Goal: Information Seeking & Learning: Learn about a topic

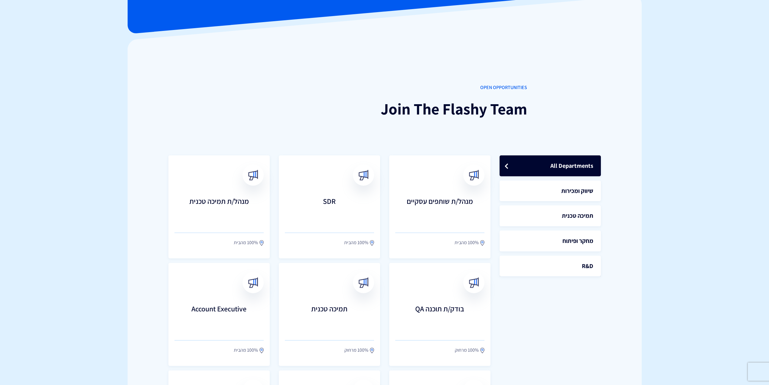
scroll to position [91, 0]
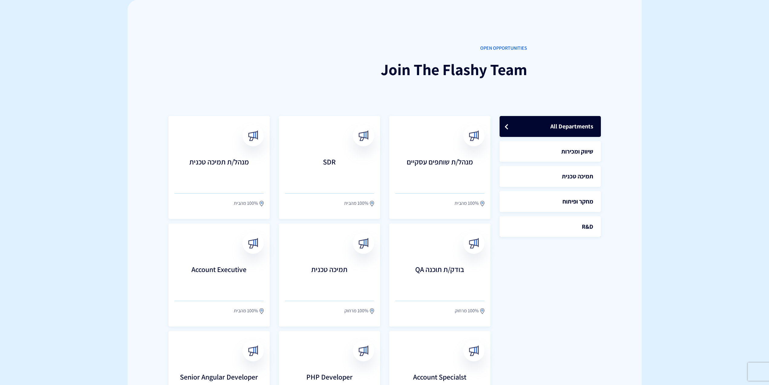
click at [85, 166] on body "מוצרים שיווק אוטומטי הפכו את השיווק לאוטומטי דיוור אלקטרוני שלחו את המסר הנכון …" at bounding box center [384, 350] width 769 height 882
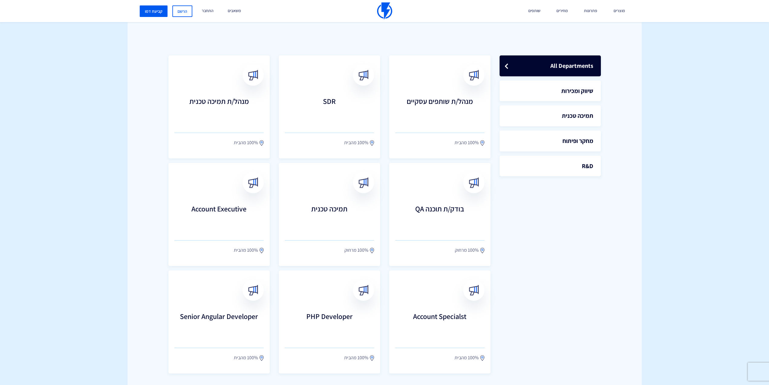
drag, startPoint x: 125, startPoint y: 139, endPoint x: 128, endPoint y: 106, distance: 33.1
click at [86, 101] on body "מוצרים שיווק אוטומטי הפכו את השיווק לאוטומטי דיוור אלקטרוני שלחו את המסר הנכון …" at bounding box center [384, 290] width 769 height 882
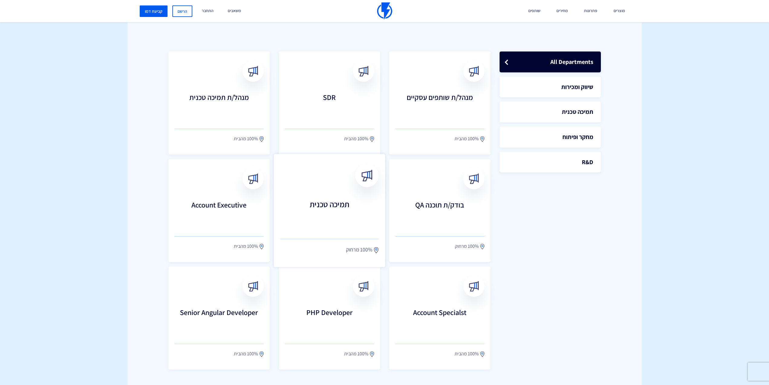
scroll to position [182, 0]
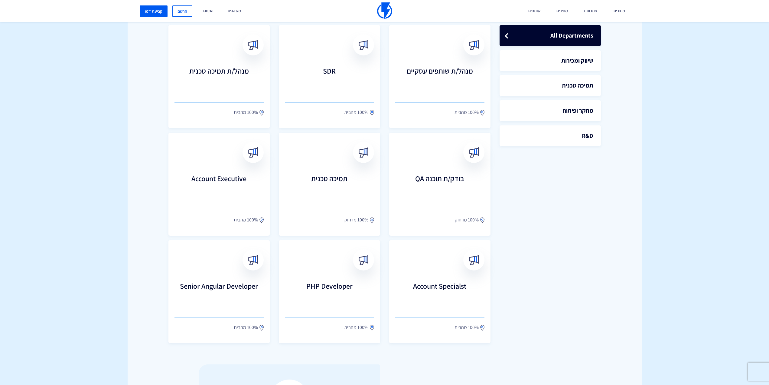
click at [594, 254] on div "OPEN OPPORTUNITIES Join The Flashy Team All Departments שיווק ומכירות תמיכה טכנ…" at bounding box center [385, 151] width 514 height 466
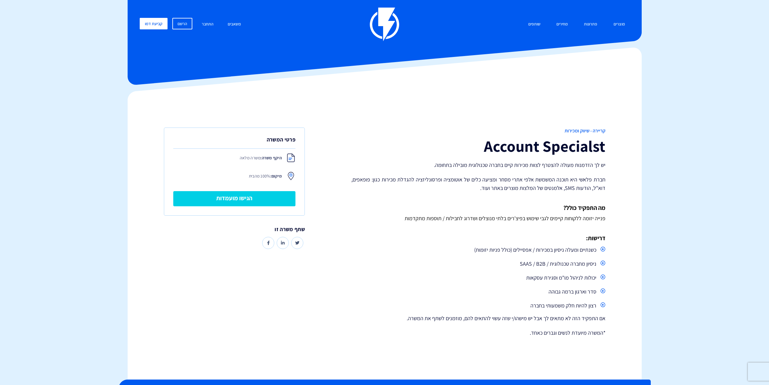
click at [415, 108] on div "קריירה - שיווק ומכירות Account Specialst יש לך הזדמנות מעולה להצטרף לצוות מכירו…" at bounding box center [384, 235] width 523 height 288
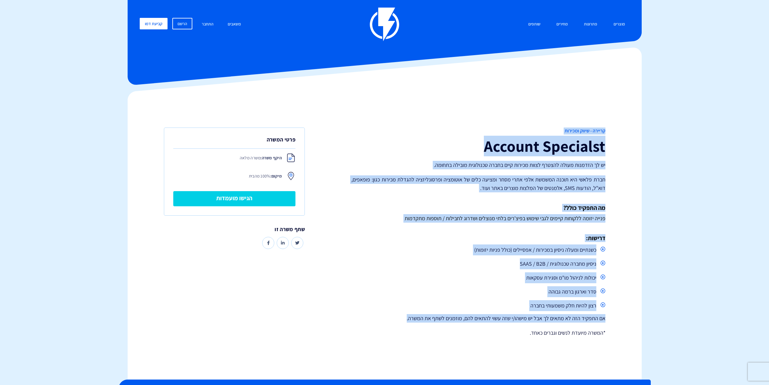
drag, startPoint x: 400, startPoint y: 317, endPoint x: 406, endPoint y: 287, distance: 30.0
click at [399, 317] on div "קריירה - שיווק ומכירות Account Specialst יש לך הזדמנות מעולה להצטרף לצוות מכירו…" at bounding box center [384, 235] width 523 height 288
click at [414, 218] on span "פנייה יזומה ללקוחות קיימים לגבי שימוש בפיצ'רים בלתי מנוצלים ושדרוג לחבילות / תו…" at bounding box center [505, 218] width 201 height 7
drag, startPoint x: 411, startPoint y: 304, endPoint x: 405, endPoint y: 303, distance: 5.8
click at [396, 343] on div "קריירה - שיווק ומכירות Account Specialst יש לך הזדמנות מעולה להצטרף לצוות מכירו…" at bounding box center [384, 235] width 523 height 288
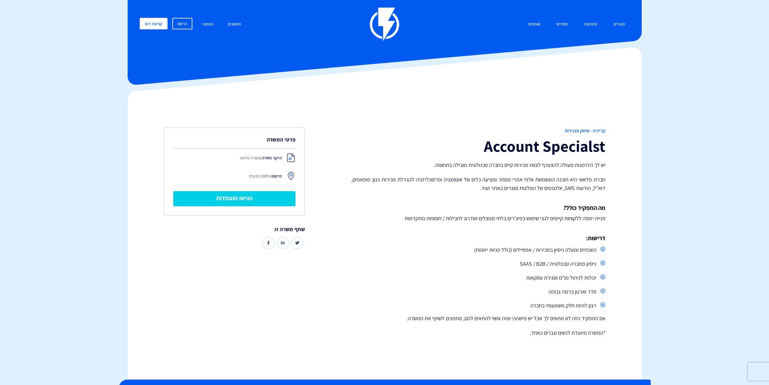
click at [413, 262] on li "ניסיון מחברה טכנולוגית / SAAS / B2B" at bounding box center [479, 263] width 254 height 11
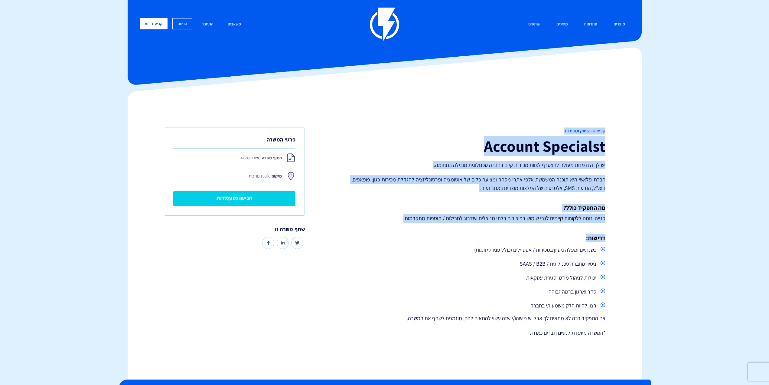
drag, startPoint x: 421, startPoint y: 341, endPoint x: 421, endPoint y: 133, distance: 208.2
click at [412, 154] on div "קריירה - שיווק ומכירות Account Specialst יש לך הזדמנות מעולה להצטרף לצוות מכירו…" at bounding box center [384, 235] width 523 height 288
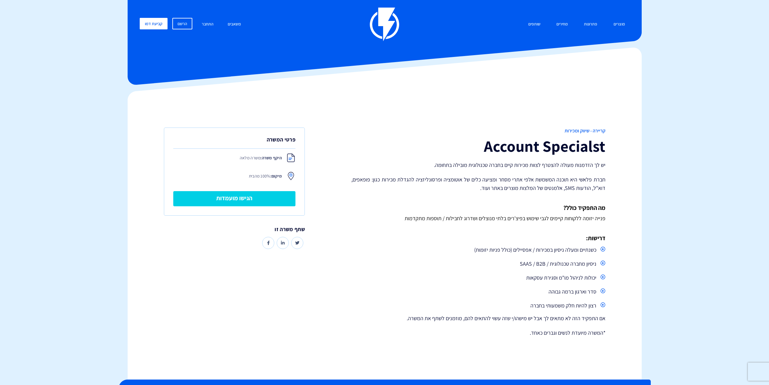
click at [356, 328] on p "*המשרה מיועדת לנשים וגברים כאחד." at bounding box center [479, 332] width 254 height 8
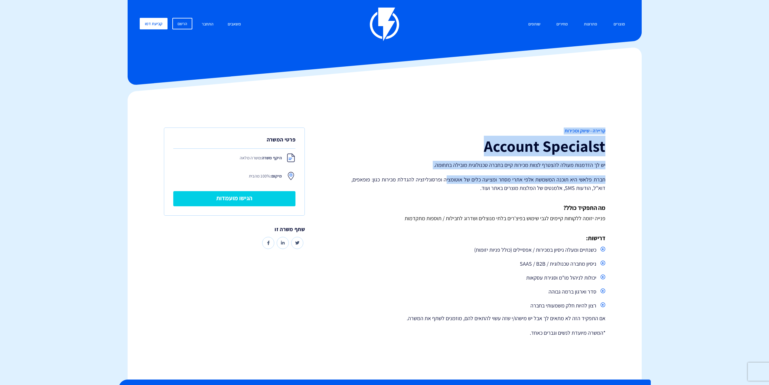
drag, startPoint x: 415, startPoint y: 273, endPoint x: 431, endPoint y: 222, distance: 53.6
click at [451, 144] on div "קריירה - שיווק ומכירות Account Specialst יש לך הזדמנות מעולה להצטרף לצוות מכירו…" at bounding box center [384, 235] width 523 height 288
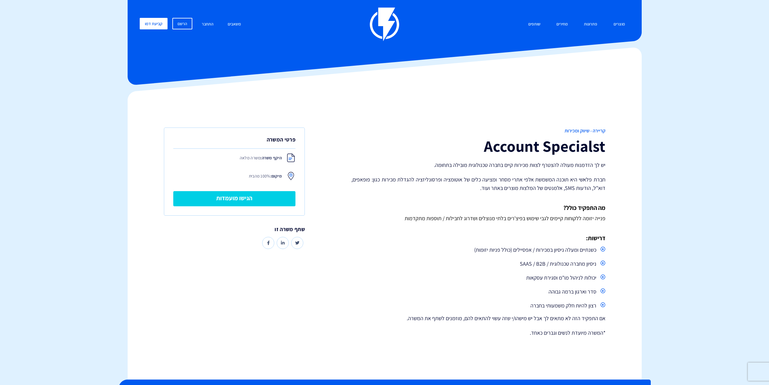
click at [384, 328] on div "קריירה - שיווק ומכירות Account Specialst יש לך הזדמנות מעולה להצטרף לצוות מכירו…" at bounding box center [478, 234] width 263 height 215
click at [409, 327] on div "קריירה - שיווק ומכירות Account Specialst יש לך הזדמנות מעולה להצטרף לצוות מכירו…" at bounding box center [478, 234] width 263 height 215
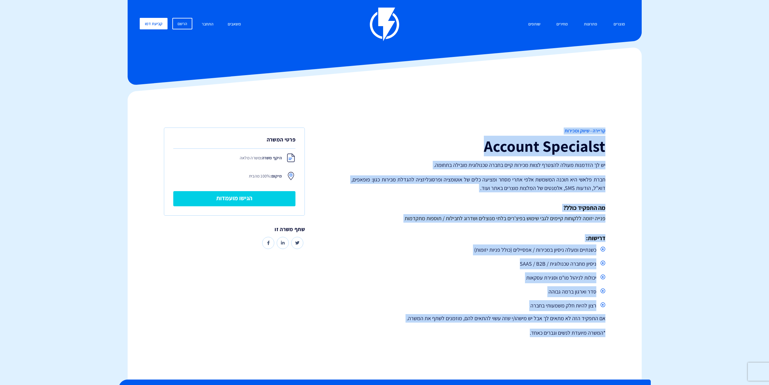
drag, startPoint x: 409, startPoint y: 350, endPoint x: 462, endPoint y: 232, distance: 128.8
click at [461, 235] on div "קריירה - שיווק ומכירות Account Specialst יש לך הזדמנות מעולה להצטרף לצוות מכירו…" at bounding box center [384, 235] width 523 height 288
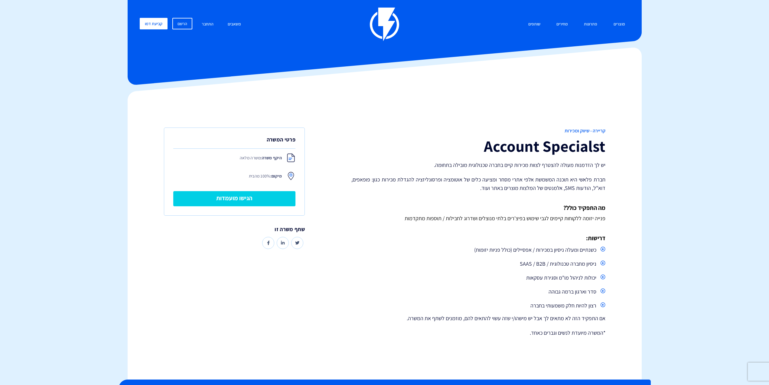
click at [430, 297] on li "סדר וארגון ברמה גבוהה" at bounding box center [479, 291] width 254 height 11
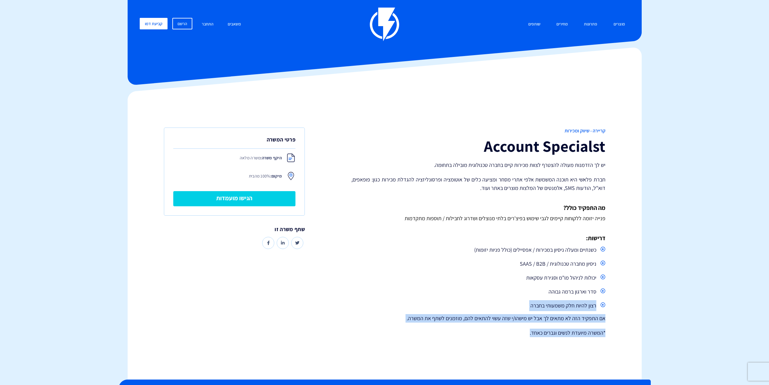
drag, startPoint x: 542, startPoint y: 249, endPoint x: 553, endPoint y: 258, distance: 14.5
click at [558, 228] on div "קריירה - שיווק ומכירות Account Specialst יש לך הזדמנות מעולה להצטרף לצוות מכירו…" at bounding box center [478, 234] width 263 height 215
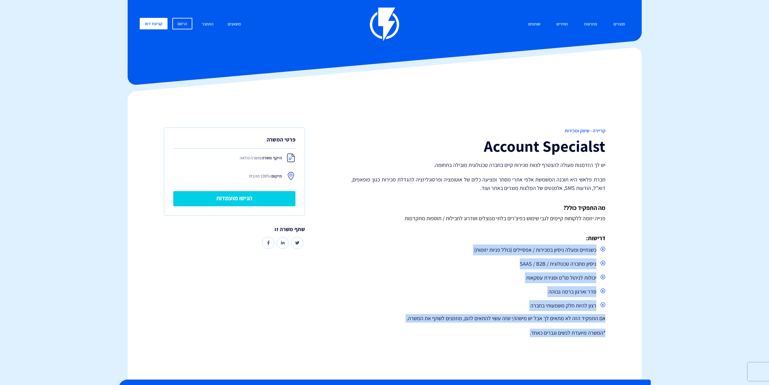
click at [549, 267] on li "ניסיון מחברה טכנולוגית / SAAS / B2B" at bounding box center [479, 263] width 254 height 11
drag, startPoint x: 506, startPoint y: 339, endPoint x: 613, endPoint y: 263, distance: 131.3
click at [590, 269] on div "קריירה - שיווק ומכירות Account Specialst יש לך הזדמנות מעולה להצטרף לצוות מכירו…" at bounding box center [478, 234] width 263 height 215
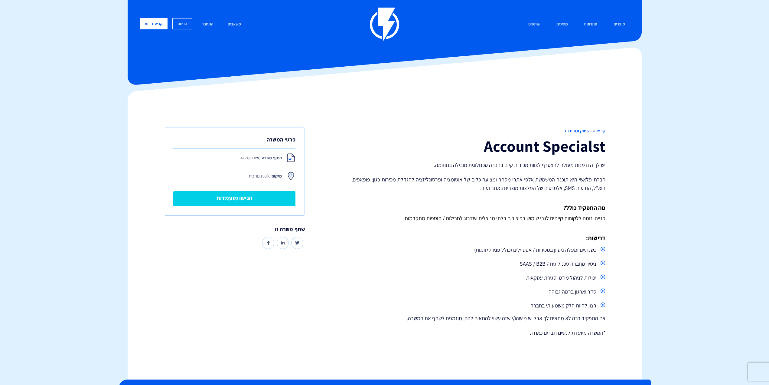
click at [600, 269] on li "ניסיון מחברה טכנולוגית / SAAS / B2B" at bounding box center [479, 263] width 254 height 11
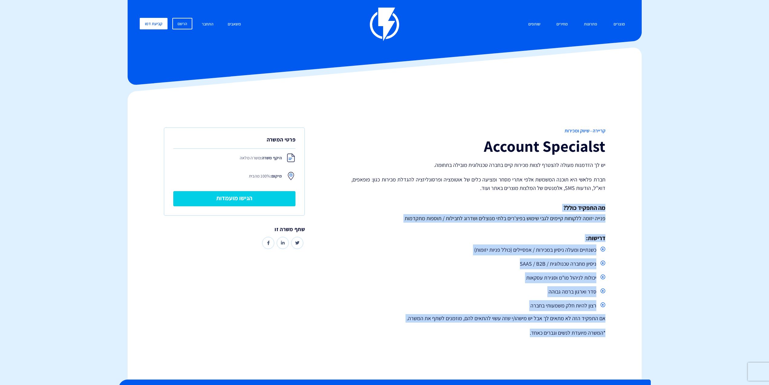
drag, startPoint x: 565, startPoint y: 269, endPoint x: 507, endPoint y: 337, distance: 89.7
click at [507, 339] on div "קריירה - שיווק ומכירות Account Specialst יש לך הזדמנות מעולה להצטרף לצוות מכירו…" at bounding box center [478, 234] width 263 height 215
click at [506, 335] on p "*המשרה מיועדת לנשים וגברים כאחד." at bounding box center [479, 332] width 254 height 8
click at [401, 223] on div "קריירה - שיווק ומכירות Account Specialst יש לך הזדמנות מעולה להצטרף לצוות מכירו…" at bounding box center [478, 234] width 263 height 215
click at [383, 239] on h4 "דרישות:" at bounding box center [479, 237] width 254 height 7
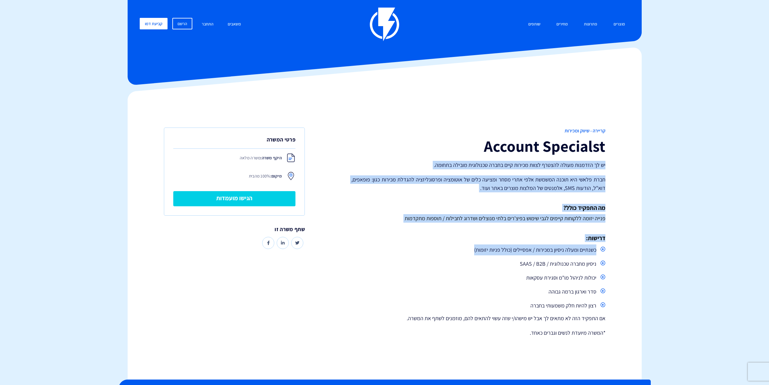
click at [411, 254] on div "קריירה - שיווק ומכירות Account Specialst יש לך הזדמנות מעולה להצטרף לצוות מכירו…" at bounding box center [478, 234] width 263 height 215
click at [412, 244] on div "קריירה - שיווק ומכירות Account Specialst יש לך הזדמנות מעולה להצטרף לצוות מכירו…" at bounding box center [478, 234] width 263 height 215
click at [403, 221] on p "פנייה יזומה ללקוחות קיימים לגבי שימוש בפיצ'רים בלתי מנוצלים ושדרוג לחבילות / תו…" at bounding box center [479, 218] width 254 height 8
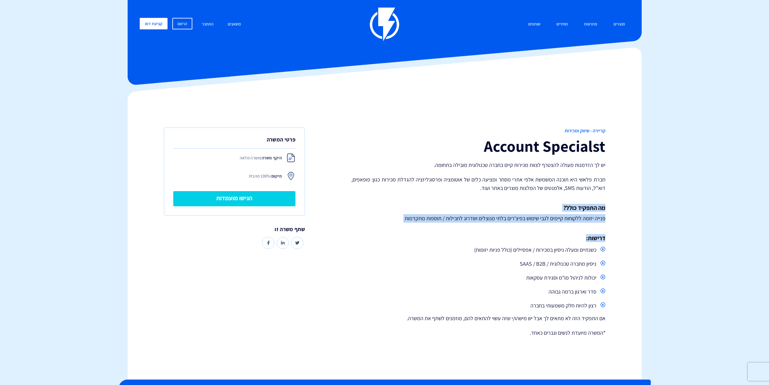
drag, startPoint x: 400, startPoint y: 187, endPoint x: 411, endPoint y: 103, distance: 84.8
click at [407, 114] on div "קריירה - שיווק ומכירות Account Specialst יש לך הזדמנות מעולה להצטרף לצוות מכירו…" at bounding box center [384, 235] width 523 height 288
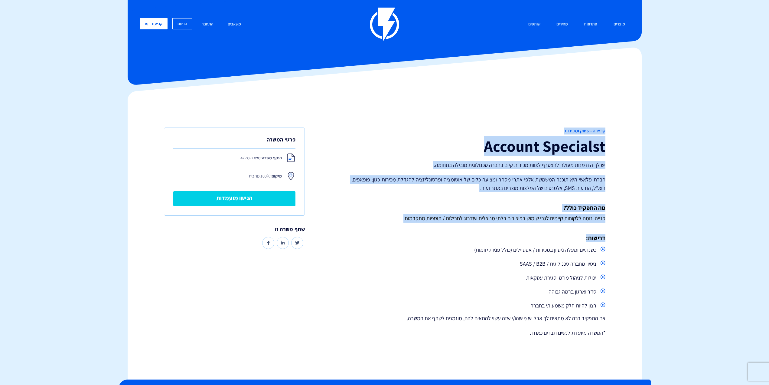
click at [399, 139] on h1 "Account Specialst" at bounding box center [479, 145] width 254 height 17
click at [389, 233] on div "קריירה - שיווק ומכירות Account Specialst יש לך הזדמנות מעולה להצטרף לצוות מכירו…" at bounding box center [478, 234] width 263 height 215
click at [393, 217] on p "פנייה יזומה ללקוחות קיימים לגבי שימוש בפיצ'רים בלתי מנוצלים ושדרוג לחבילות / תו…" at bounding box center [479, 218] width 254 height 8
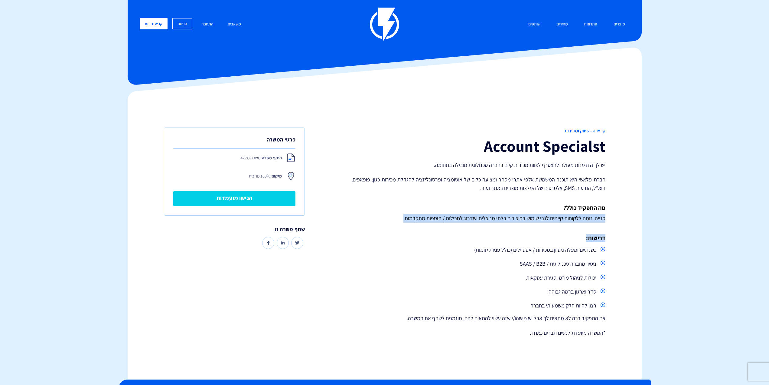
drag, startPoint x: 391, startPoint y: 223, endPoint x: 424, endPoint y: 107, distance: 120.1
click at [420, 113] on div "קריירה - שיווק ומכירות Account Specialst יש לך הזדמנות מעולה להצטרף לצוות מכירו…" at bounding box center [384, 235] width 523 height 288
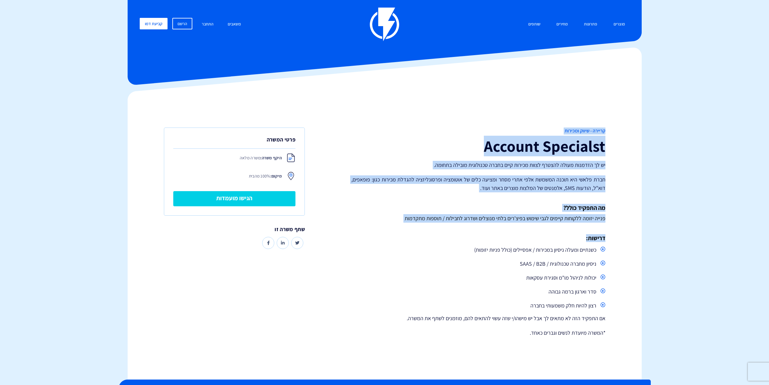
click at [394, 155] on div "קריירה - שיווק ומכירות Account Specialst יש לך הזדמנות מעולה להצטרף לצוות מכירו…" at bounding box center [478, 234] width 263 height 215
drag, startPoint x: 387, startPoint y: 224, endPoint x: 385, endPoint y: 231, distance: 7.0
click at [385, 231] on div "קריירה - שיווק ומכירות Account Specialst יש לך הזדמנות מעולה להצטרף לצוות מכירו…" at bounding box center [478, 234] width 263 height 215
click at [385, 229] on div "קריירה - שיווק ומכירות Account Specialst יש לך הזדמנות מעולה להצטרף לצוות מכירו…" at bounding box center [478, 234] width 263 height 215
drag, startPoint x: 385, startPoint y: 229, endPoint x: 419, endPoint y: 108, distance: 124.9
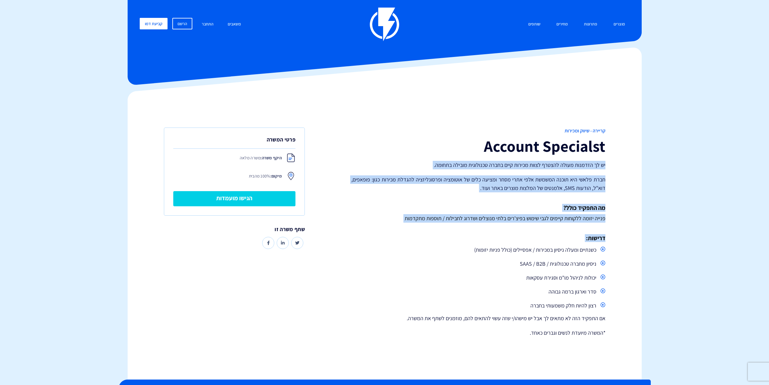
click at [417, 115] on div "קריירה - שיווק ומכירות Account Specialst יש לך הזדמנות מעולה להצטרף לצוות מכירו…" at bounding box center [384, 235] width 523 height 288
click at [415, 128] on span "קריירה - שיווק ומכירות" at bounding box center [479, 130] width 254 height 7
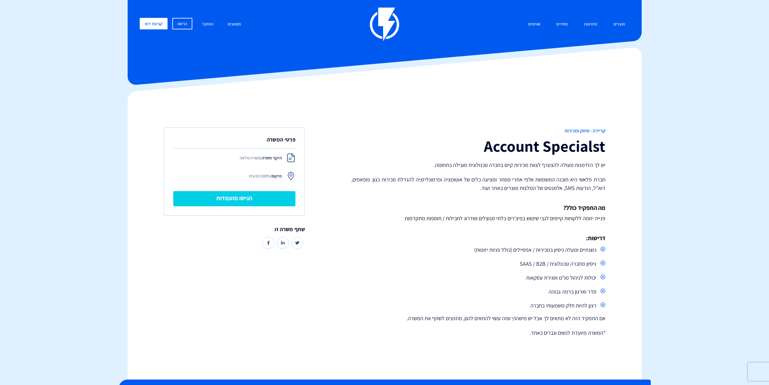
click at [417, 120] on div "קריירה - שיווק ומכירות Account Specialst יש לך הזדמנות מעולה להצטרף לצוות מכירו…" at bounding box center [384, 235] width 523 height 288
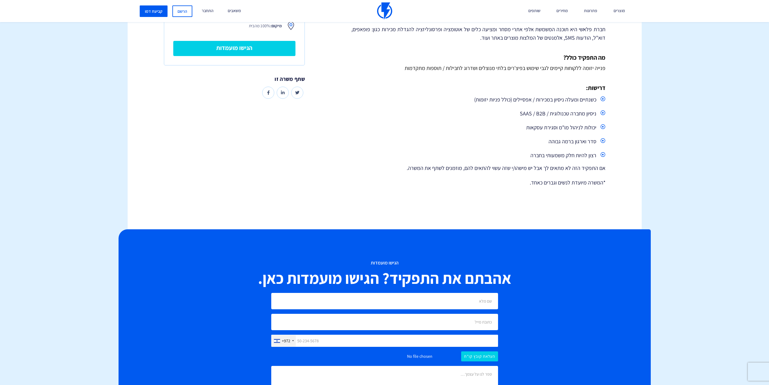
scroll to position [30, 0]
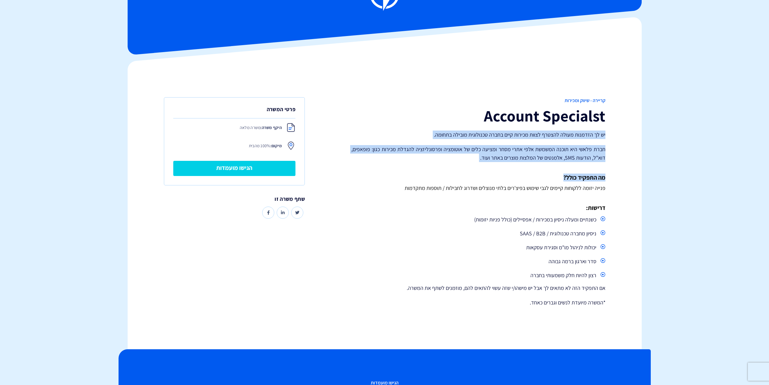
drag, startPoint x: 414, startPoint y: 113, endPoint x: 390, endPoint y: 175, distance: 67.0
click at [391, 174] on div "קריירה - שיווק ומכירות Account Specialst יש לך הזדמנות מעולה להצטרף לצוות מכירו…" at bounding box center [478, 204] width 263 height 215
click at [389, 176] on h4 "מה התפקיד כולל?" at bounding box center [479, 177] width 254 height 7
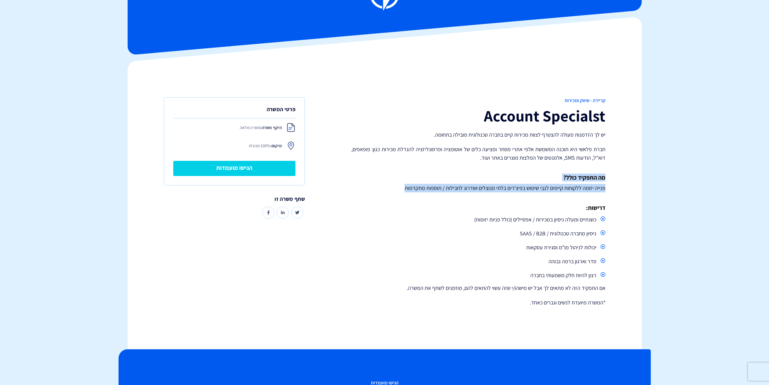
click at [401, 126] on div "קריירה - שיווק ומכירות Account Specialst יש לך הזדמנות מעולה להצטרף לצוות מכירו…" at bounding box center [478, 204] width 263 height 215
click at [404, 115] on h1 "Account Specialst" at bounding box center [479, 115] width 254 height 17
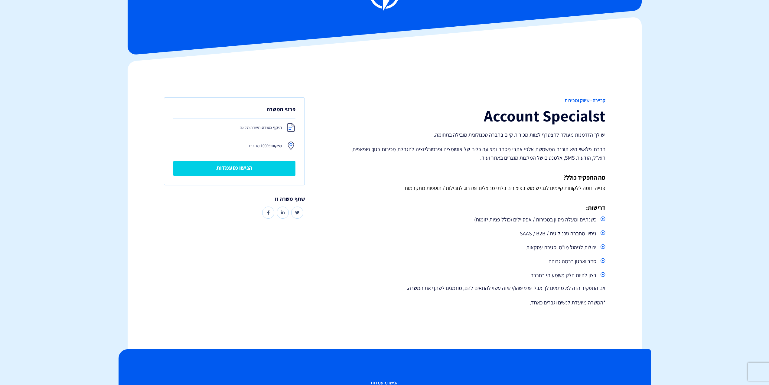
click at [404, 115] on h1 "Account Specialst" at bounding box center [479, 115] width 254 height 17
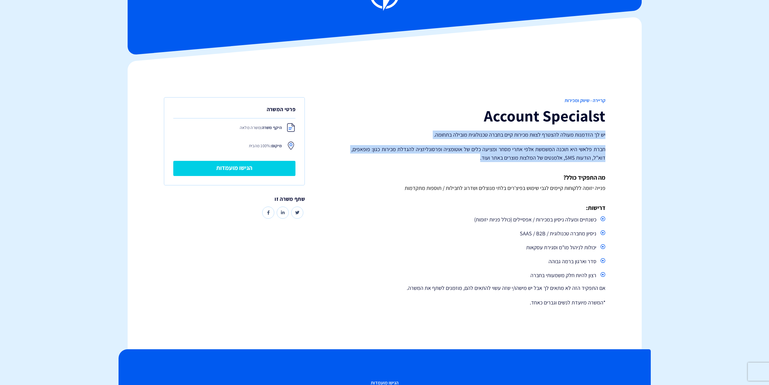
drag, startPoint x: 404, startPoint y: 115, endPoint x: 397, endPoint y: 179, distance: 64.8
click at [397, 179] on div "קריירה - שיווק ומכירות Account Specialst יש לך הזדמנות מעולה להצטרף לצוות מכירו…" at bounding box center [478, 204] width 263 height 215
drag, startPoint x: 397, startPoint y: 179, endPoint x: 393, endPoint y: 191, distance: 12.3
click at [397, 180] on h4 "מה התפקיד כולל?" at bounding box center [479, 177] width 254 height 7
drag, startPoint x: 393, startPoint y: 187, endPoint x: 402, endPoint y: 107, distance: 80.0
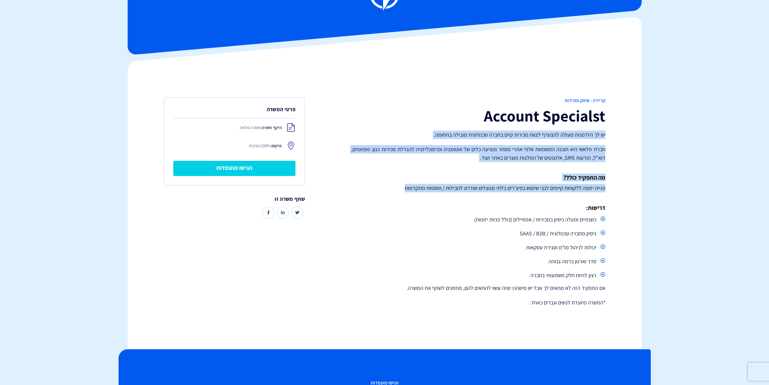
click at [402, 106] on div "קריירה - שיווק ומכירות Account Specialst יש לך הזדמנות מעולה להצטרף לצוות מכירו…" at bounding box center [478, 204] width 263 height 215
click at [402, 109] on h1 "Account Specialst" at bounding box center [479, 115] width 254 height 17
drag, startPoint x: 395, startPoint y: 185, endPoint x: 383, endPoint y: 225, distance: 42.4
click at [384, 224] on div "קריירה - שיווק ומכירות Account Specialst יש לך הזדמנות מעולה להצטרף לצוות מכירו…" at bounding box center [478, 204] width 263 height 215
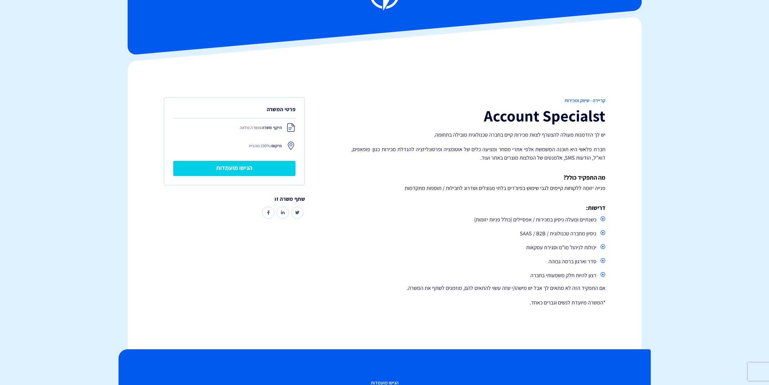
click at [383, 225] on ul "כשנתיים ומעלה ניסיון במכירות / אפסיילים (כולל פניות יזומות) ניסיון מחברה טכנולו…" at bounding box center [479, 247] width 254 height 67
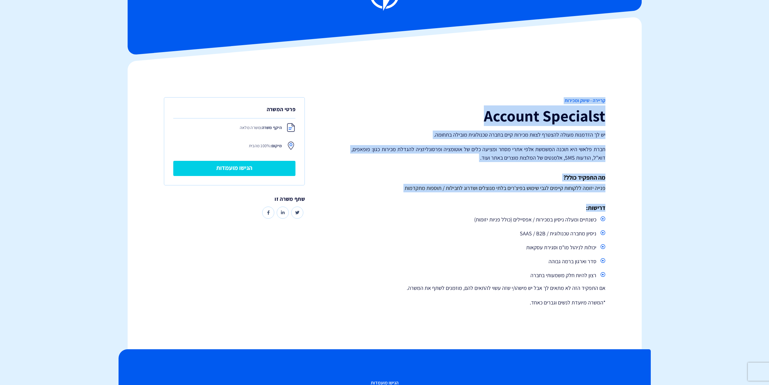
drag, startPoint x: 402, startPoint y: 135, endPoint x: 416, endPoint y: 88, distance: 49.1
click at [419, 68] on div "קריירה - שיווק ומכירות Account Specialst יש לך הזדמנות מעולה להצטרף לצוות מכירו…" at bounding box center [384, 205] width 523 height 288
click at [404, 165] on div "קריירה - שיווק ומכירות Account Specialst יש לך הזדמנות מעולה להצטרף לצוות מכירו…" at bounding box center [478, 204] width 263 height 215
drag, startPoint x: 392, startPoint y: 223, endPoint x: 391, endPoint y: 226, distance: 3.7
click at [391, 226] on div "קריירה - שיווק ומכירות Account Specialst יש לך הזדמנות מעולה להצטרף לצוות מכירו…" at bounding box center [384, 205] width 523 height 288
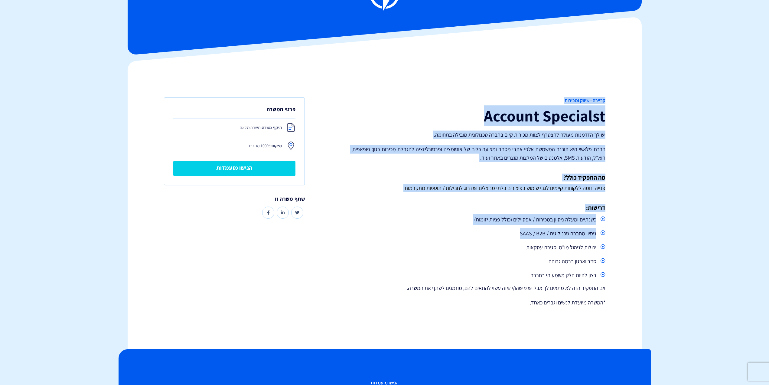
click at [391, 226] on ul "כשנתיים ומעלה ניסיון במכירות / אפסיילים (כולל פניות יזומות) ניסיון מחברה טכנולו…" at bounding box center [479, 247] width 254 height 67
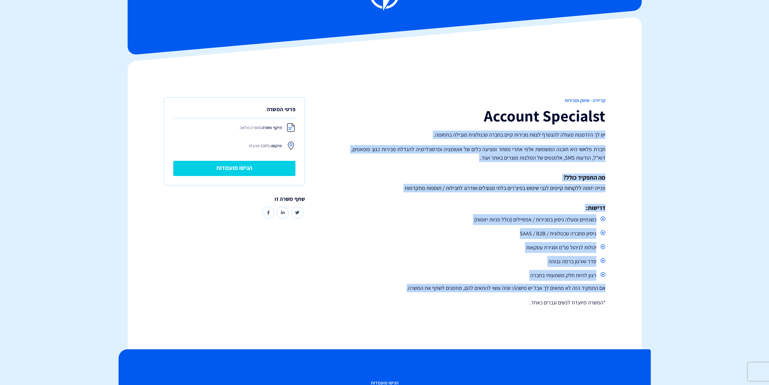
drag, startPoint x: 402, startPoint y: 106, endPoint x: 383, endPoint y: 269, distance: 163.8
click at [382, 283] on div "קריירה - שיווק ומכירות Account Specialst יש לך הזדמנות מעולה להצטרף לצוות מכירו…" at bounding box center [478, 204] width 263 height 215
click at [390, 202] on div "קריירה - שיווק ומכירות Account Specialst יש לך הזדמנות מעולה להצטרף לצוות מכירו…" at bounding box center [478, 204] width 263 height 215
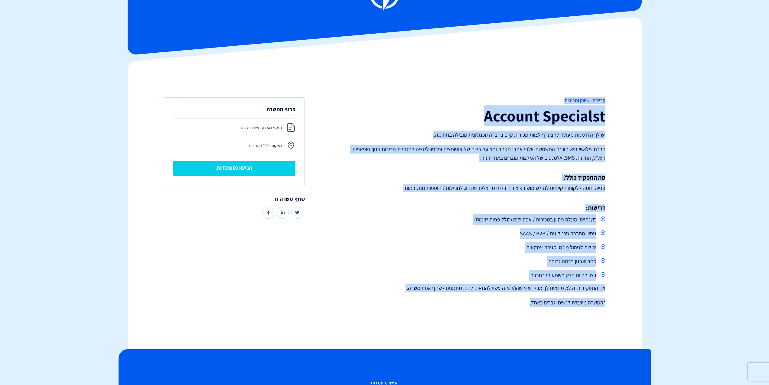
click at [398, 315] on div "קריירה - שיווק ומכירות Account Specialst יש לך הזדמנות מעולה להצטרף לצוות מכירו…" at bounding box center [384, 205] width 523 height 288
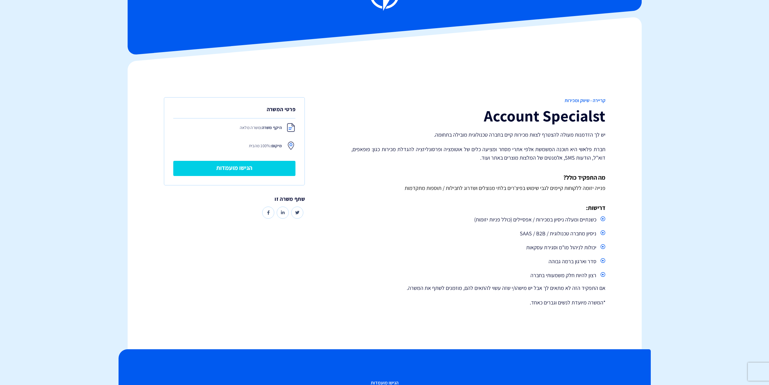
click at [398, 272] on li "רצון להיות חלק משמעותי בחברה" at bounding box center [479, 275] width 254 height 11
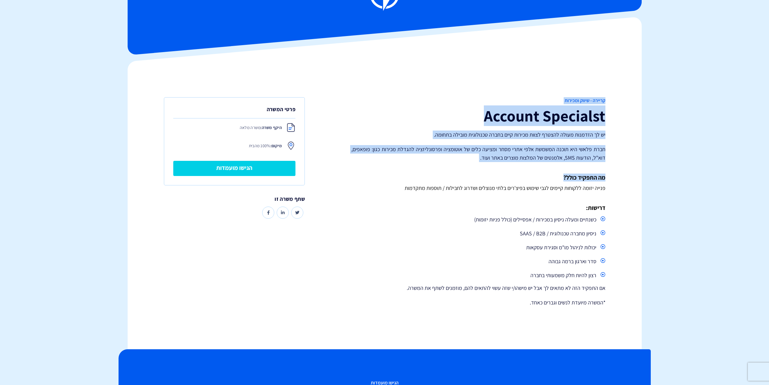
drag, startPoint x: 406, startPoint y: 322, endPoint x: 423, endPoint y: 135, distance: 188.3
click at [422, 144] on div "קריירה - שיווק ומכירות Account Specialst יש לך הזדמנות מעולה להצטרף לצוות מכירו…" at bounding box center [384, 205] width 523 height 288
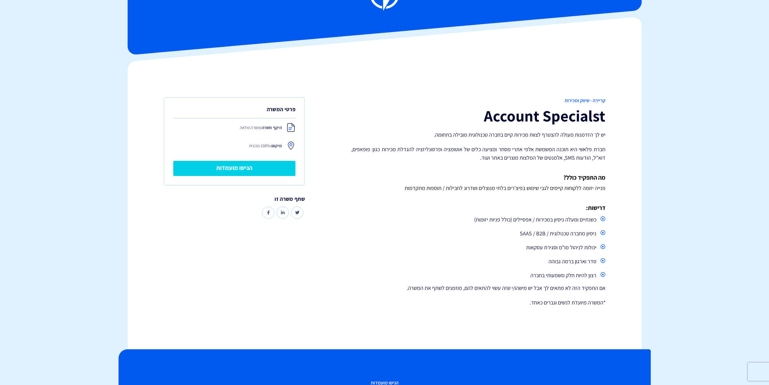
drag, startPoint x: 412, startPoint y: 209, endPoint x: 413, endPoint y: 192, distance: 17.6
click at [413, 202] on div "קריירה - שיווק ומכירות Account Specialst יש לך הזדמנות מעולה להצטרף לצוות מכירו…" at bounding box center [478, 204] width 263 height 215
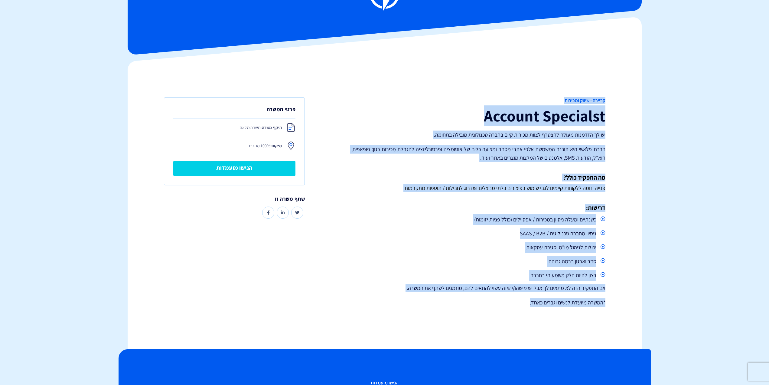
drag, startPoint x: 422, startPoint y: 348, endPoint x: 420, endPoint y: 326, distance: 22.5
click at [412, 302] on p "*המשרה מיועדת לנשים וגברים כאחד." at bounding box center [479, 302] width 254 height 8
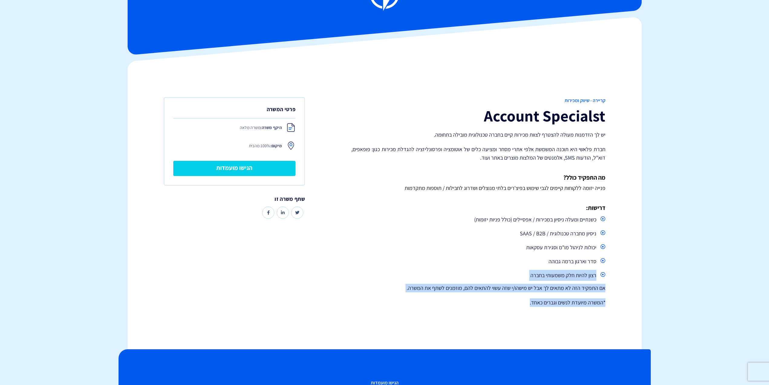
drag, startPoint x: 410, startPoint y: 146, endPoint x: 412, endPoint y: 120, distance: 26.4
click at [411, 126] on div "קריירה - שיווק ומכירות Account Specialst יש לך הזדמנות מעולה להצטרף לצוות מכירו…" at bounding box center [478, 204] width 263 height 215
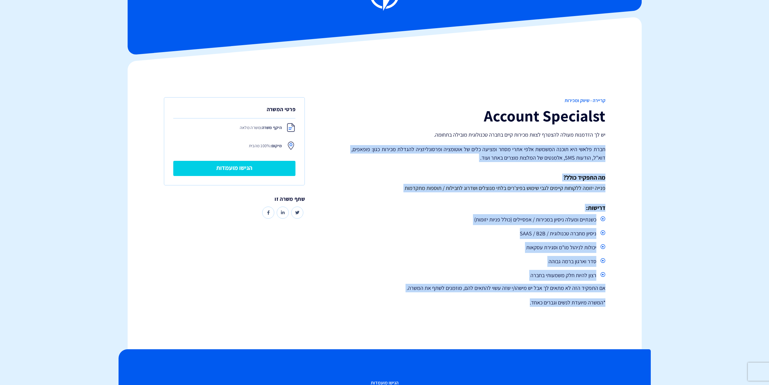
click at [398, 191] on p "פנייה יזומה ללקוחות קיימים לגבי שימוש בפיצ'רים בלתי מנוצלים ושדרוג לחבילות / תו…" at bounding box center [479, 188] width 254 height 8
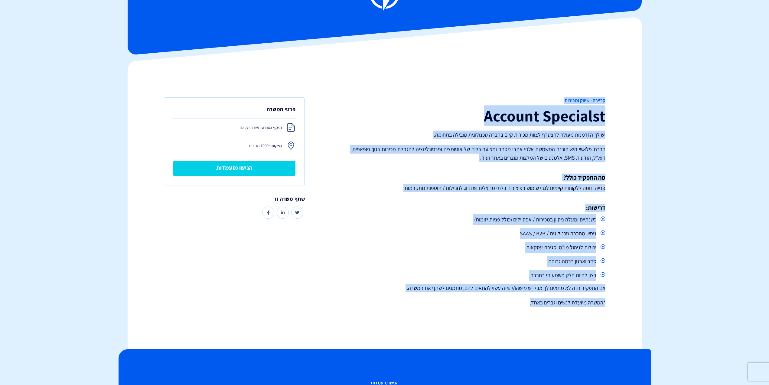
drag, startPoint x: 438, startPoint y: 111, endPoint x: 425, endPoint y: 296, distance: 185.3
click at [426, 303] on div "קריירה - שיווק ומכירות Account Specialst יש לך הזדמנות מעולה להצטרף לצוות מכירו…" at bounding box center [384, 205] width 523 height 288
click at [424, 286] on p "אם התפקיד הזה לא מתאים לך אבל יש מישהו/י שזה עשוי להתאים להם, מוזמנים לשתף את ה…" at bounding box center [479, 288] width 254 height 8
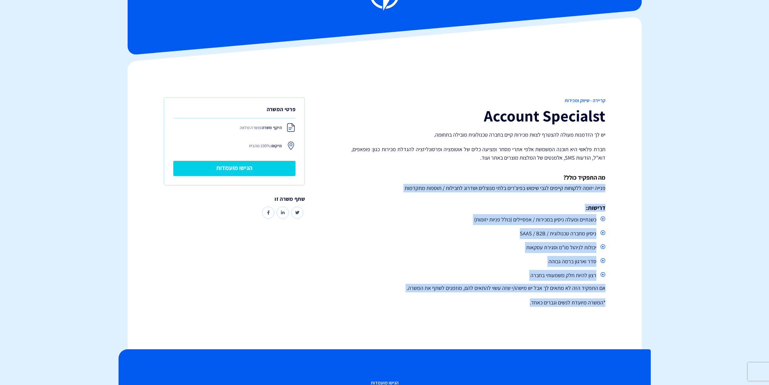
drag, startPoint x: 421, startPoint y: 234, endPoint x: 439, endPoint y: 143, distance: 93.1
click at [432, 163] on div "קריירה - שיווק ומכירות Account Specialst יש לך הזדמנות מעולה להצטרף לצוות מכירו…" at bounding box center [478, 204] width 263 height 215
click at [426, 195] on div "קריירה - שיווק ומכירות Account Specialst יש לך הזדמנות מעולה להצטרף לצוות מכירו…" at bounding box center [478, 204] width 263 height 215
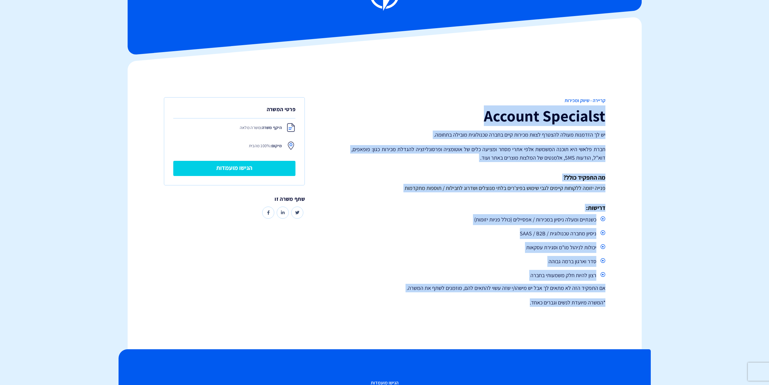
drag, startPoint x: 431, startPoint y: 100, endPoint x: 421, endPoint y: 312, distance: 212.7
click at [421, 312] on div "קריירה - שיווק ומכירות Account Specialst יש לך הזדמנות מעולה להצטרף לצוות מכירו…" at bounding box center [478, 204] width 263 height 215
click at [421, 299] on p "*המשרה מיועדת לנשים וגברים כאחד." at bounding box center [479, 302] width 254 height 8
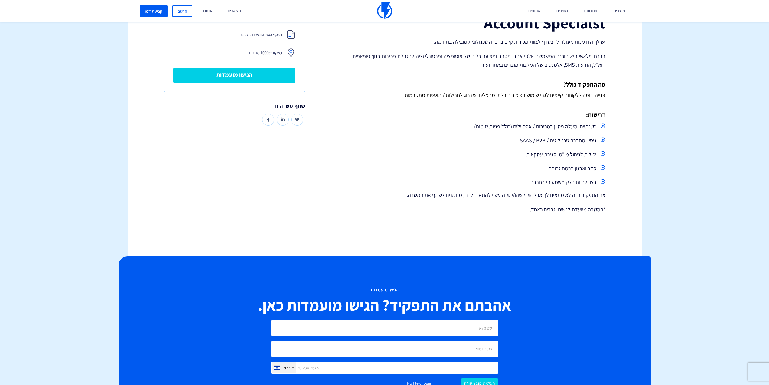
scroll to position [0, 0]
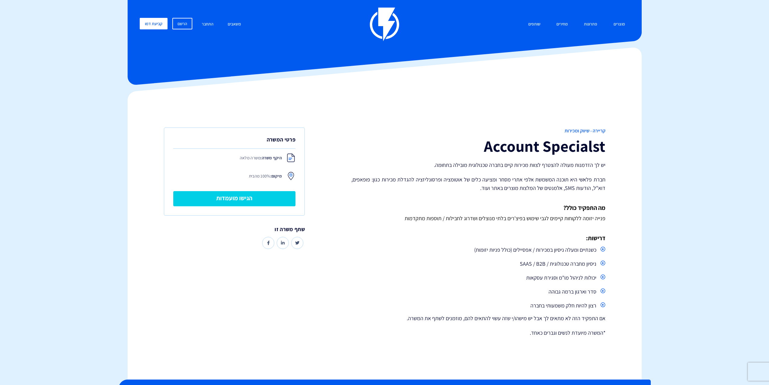
click at [430, 145] on h1 "Account Specialst" at bounding box center [479, 145] width 254 height 17
drag, startPoint x: 476, startPoint y: 161, endPoint x: 482, endPoint y: 97, distance: 64.2
click at [485, 107] on div "קריירה - שיווק ומכירות Account Specialst יש לך הזדמנות מעולה להצטרף לצוות מכירו…" at bounding box center [384, 235] width 523 height 288
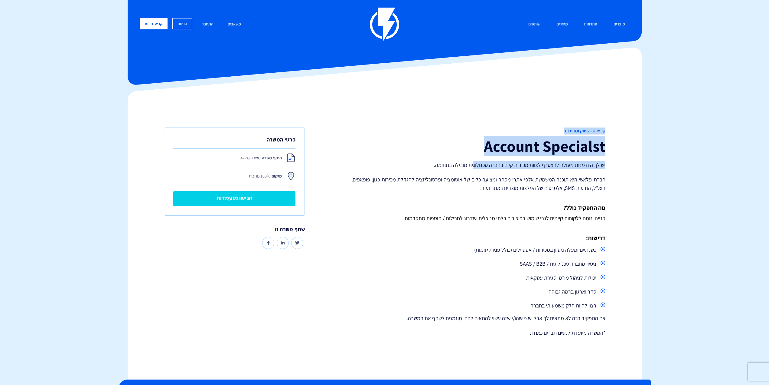
click at [427, 149] on h1 "Account Specialst" at bounding box center [479, 145] width 254 height 17
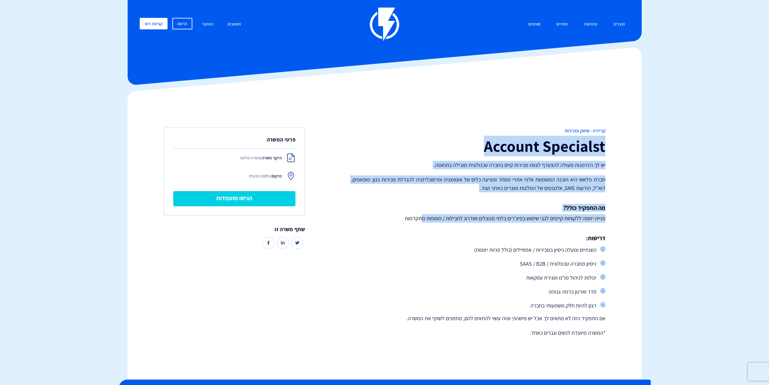
drag, startPoint x: 436, startPoint y: 132, endPoint x: 403, endPoint y: 338, distance: 208.7
click at [410, 359] on div "קריירה - שיווק ומכירות Account Specialst יש לך הזדמנות מעולה להצטרף לצוות מכירו…" at bounding box center [384, 235] width 523 height 288
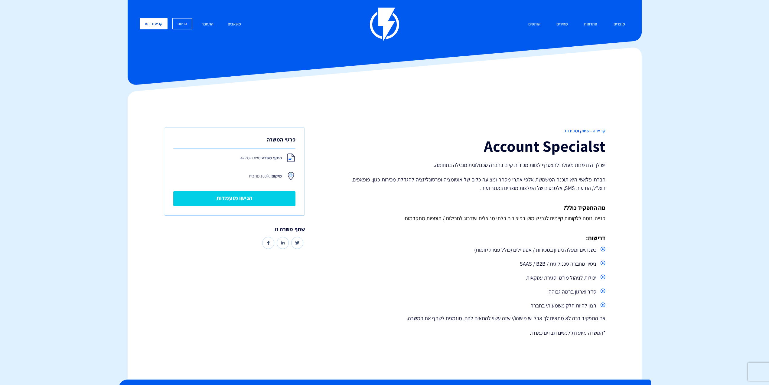
click at [422, 205] on h4 "מה התפקיד כולל?" at bounding box center [479, 207] width 254 height 7
